Goal: Obtain resource: Download file/media

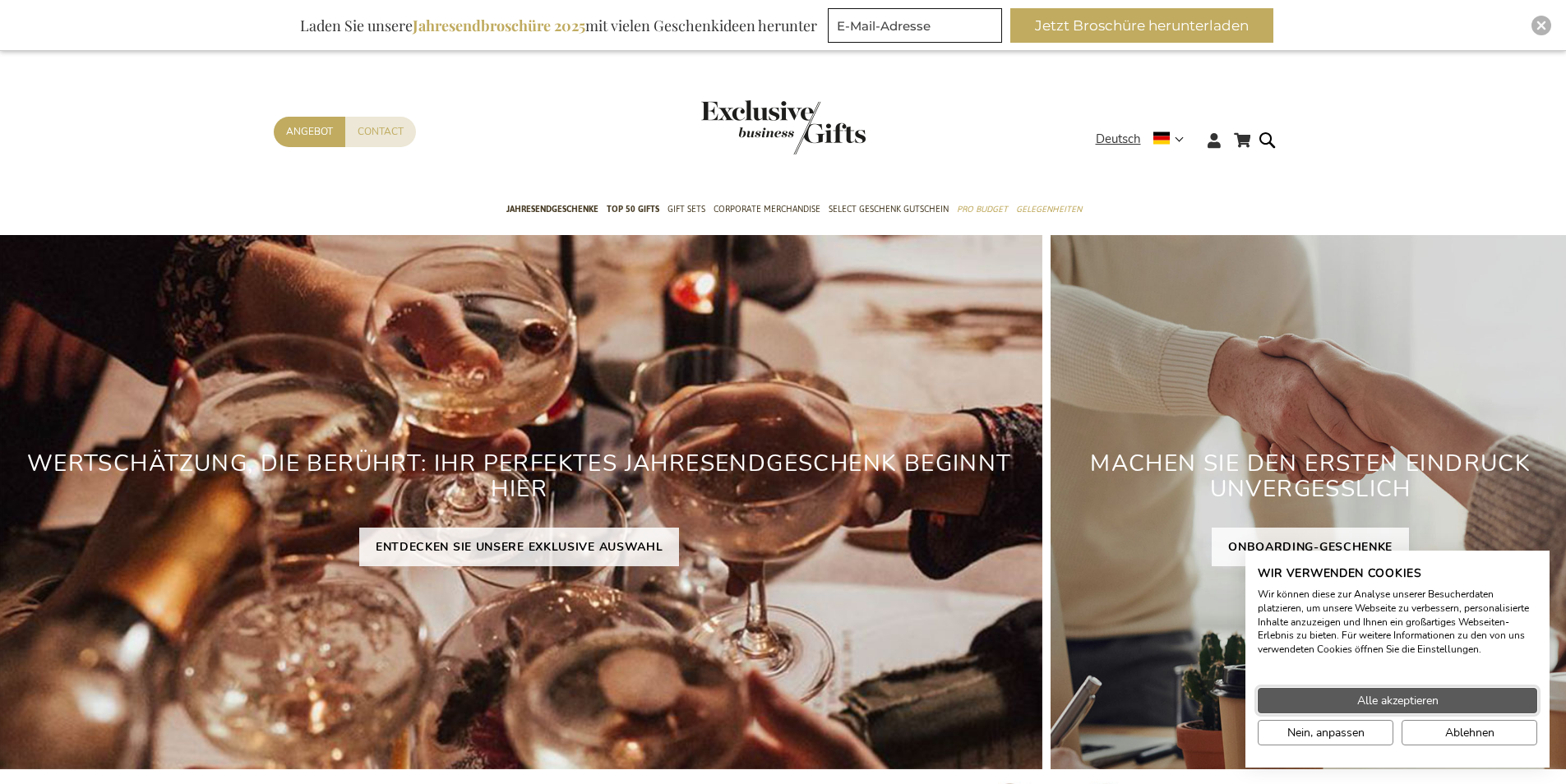
click at [1388, 702] on span "Alle akzeptieren" at bounding box center [1397, 700] width 81 height 18
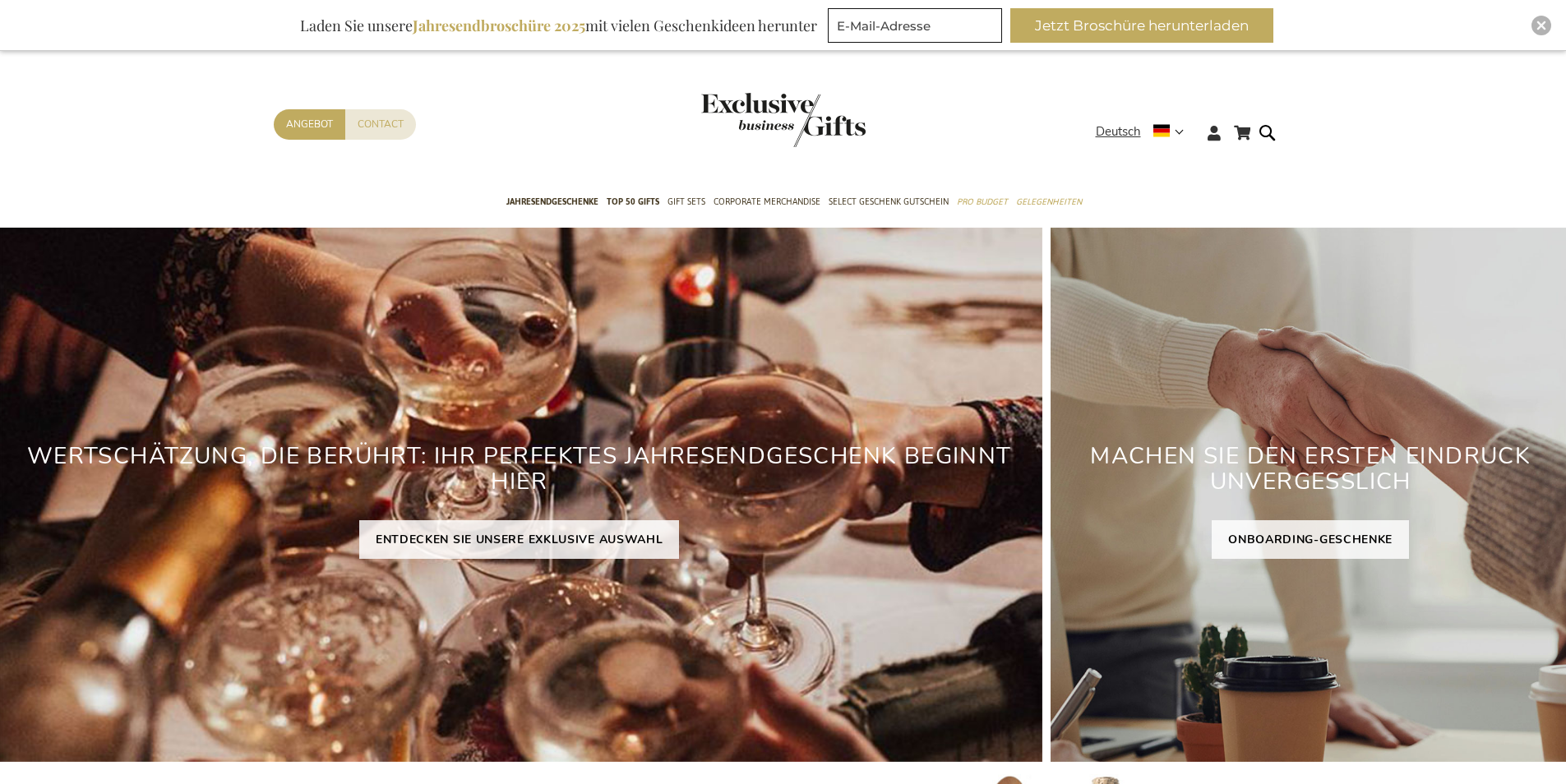
scroll to position [328, 0]
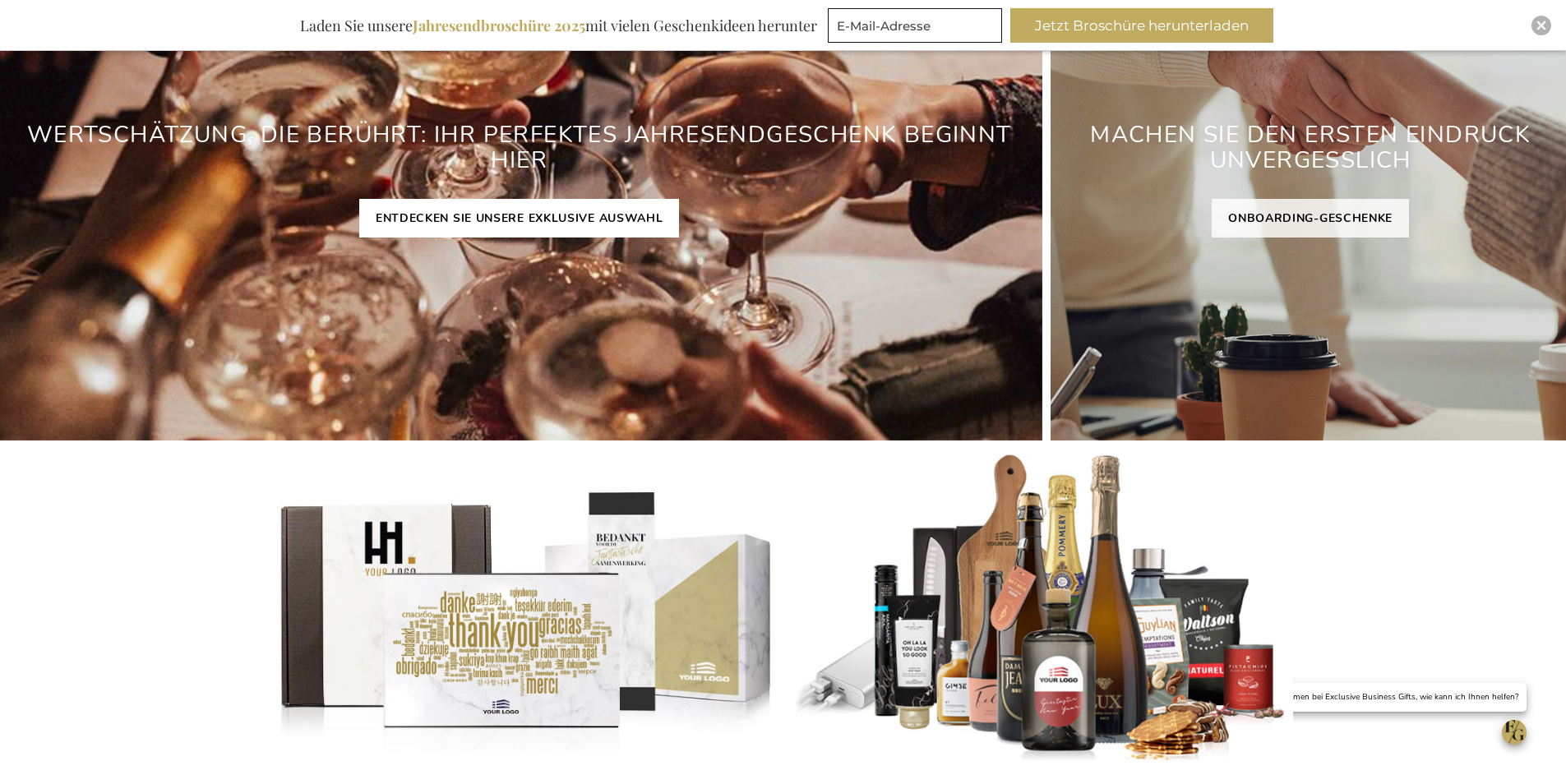
click at [461, 220] on link "ENTDECKEN SIE UNSERE EXKLUSIVE AUSWAHL" at bounding box center [519, 218] width 321 height 39
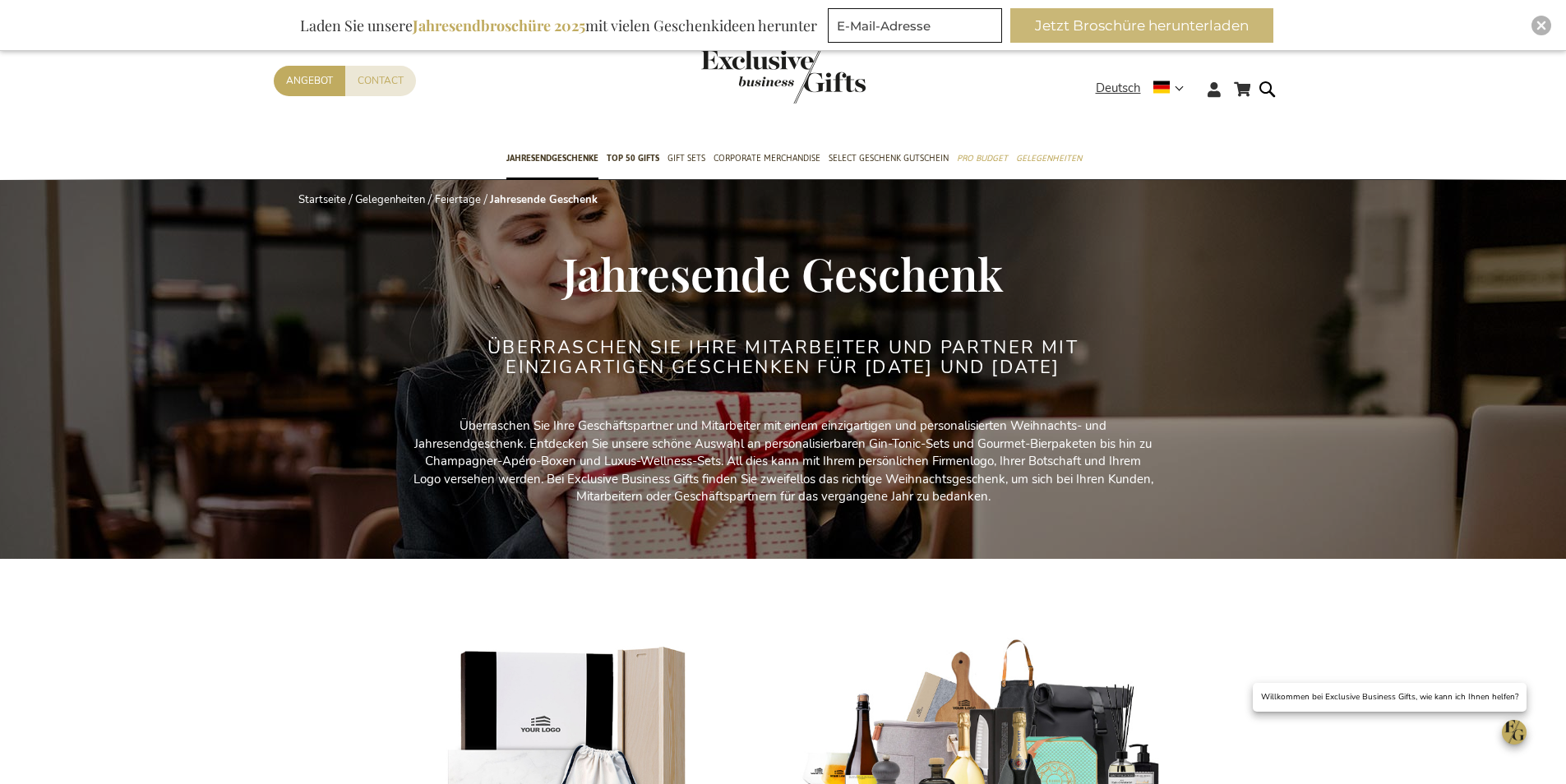
click at [1197, 35] on button "Jetzt Broschüre herunterladen" at bounding box center [1142, 25] width 263 height 34
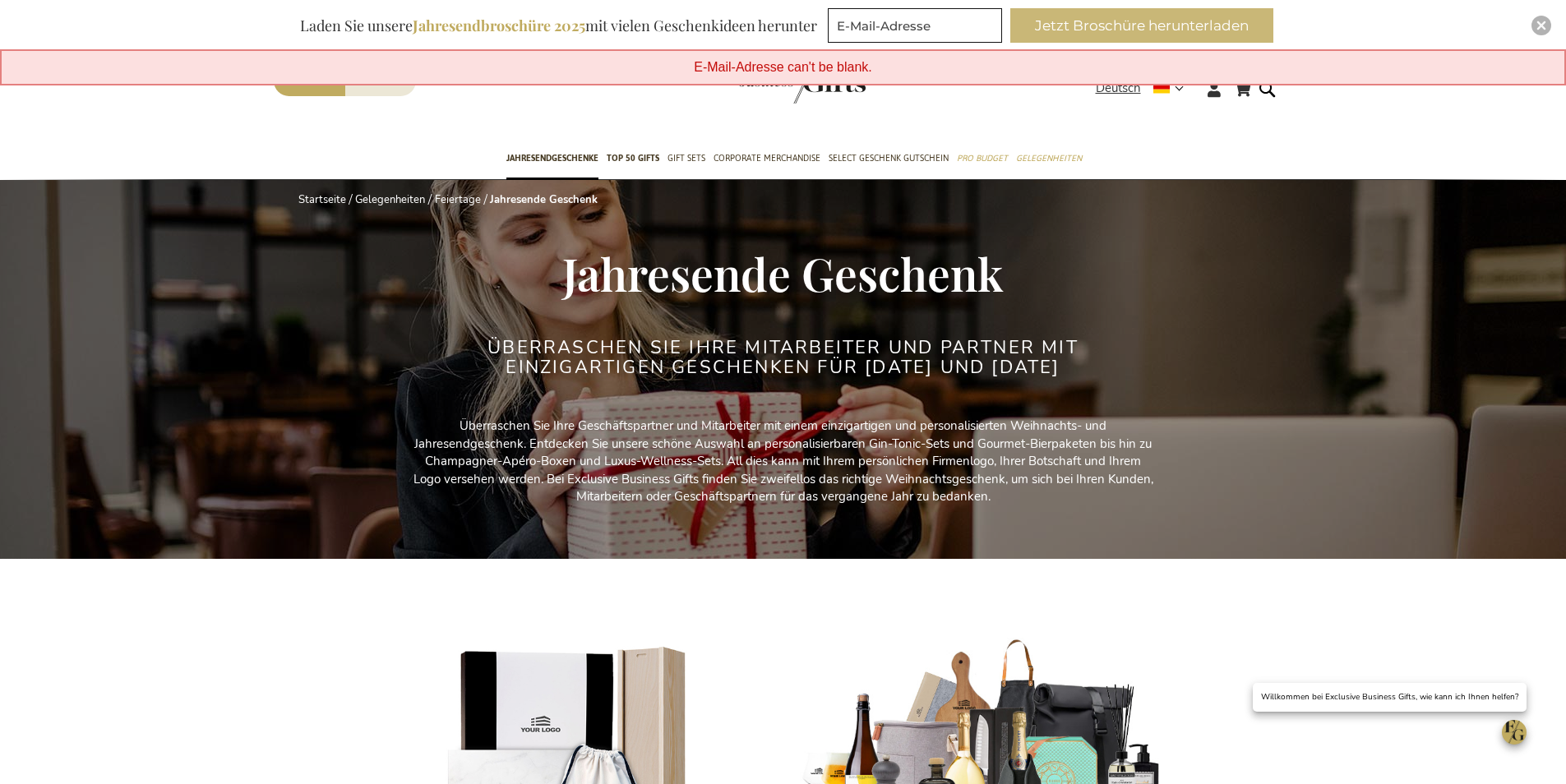
click at [1070, 28] on button "Jetzt Broschüre herunterladen" at bounding box center [1142, 25] width 263 height 34
click at [1168, 36] on button "Jetzt Broschüre herunterladen" at bounding box center [1142, 25] width 263 height 34
